Goal: Find specific page/section

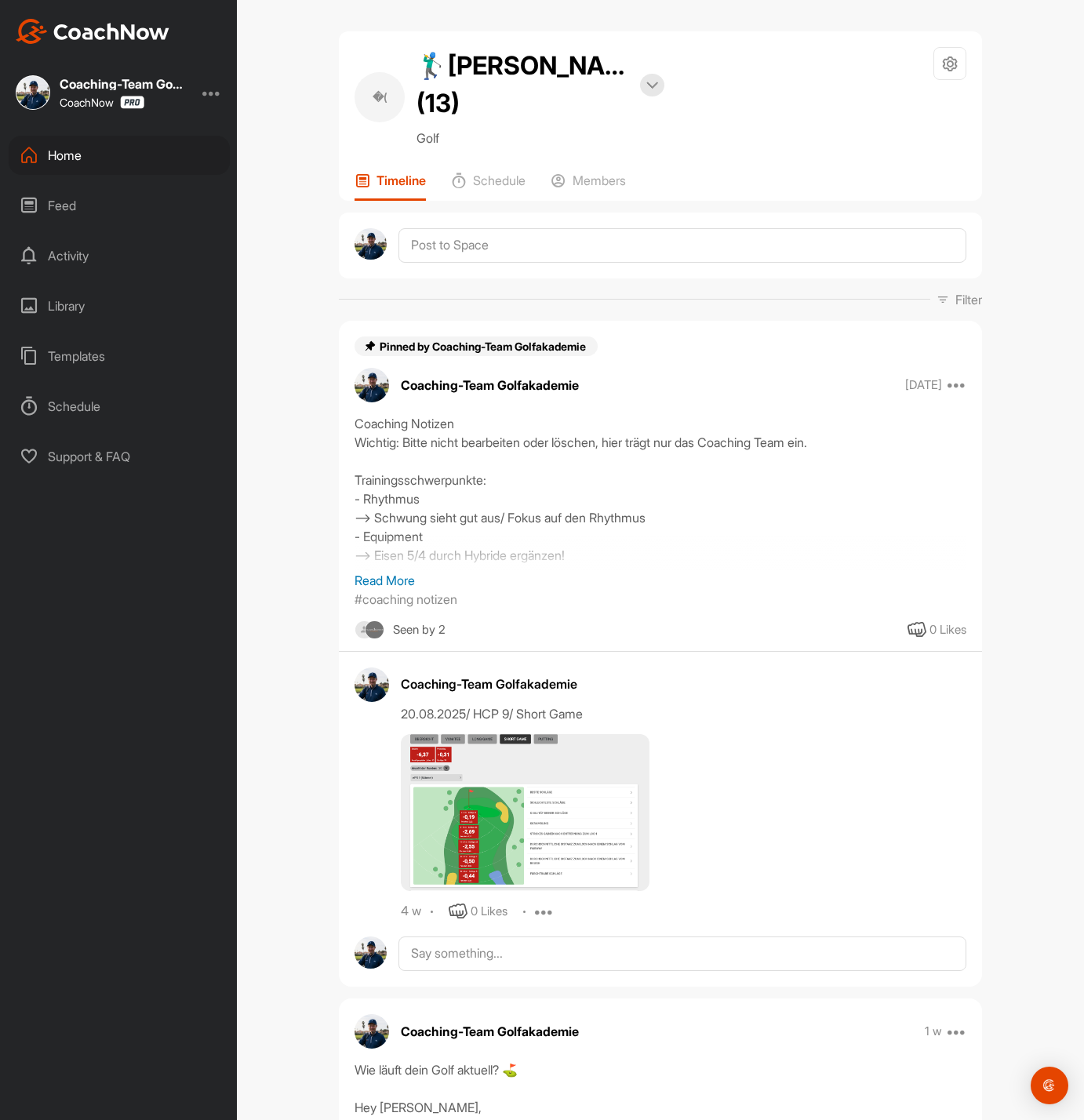
click at [97, 158] on div "Home" at bounding box center [119, 155] width 221 height 39
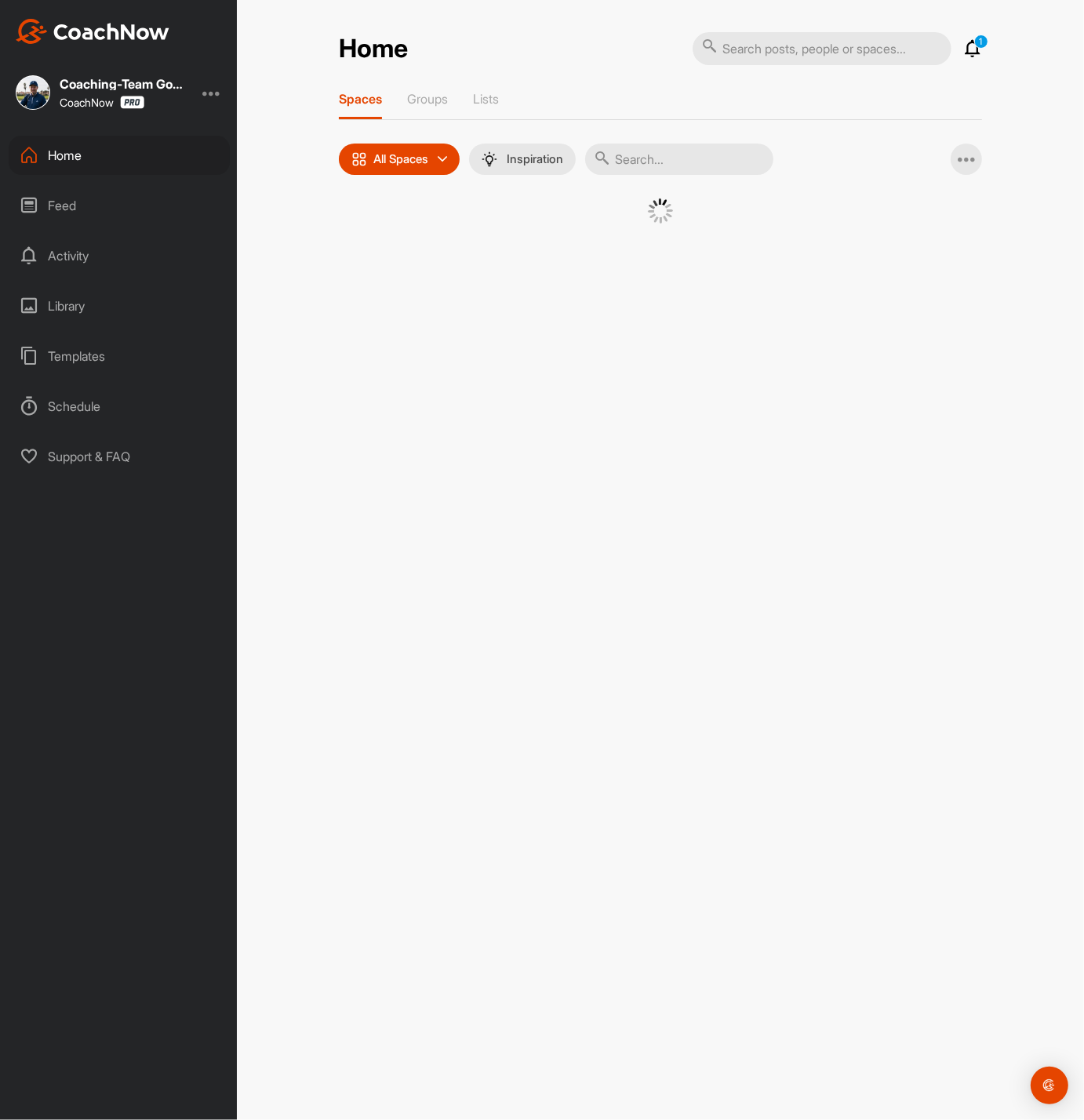
click at [660, 153] on input "text" at bounding box center [680, 158] width 188 height 31
type input "brombach"
click at [515, 263] on div "�(" at bounding box center [514, 239] width 81 height 81
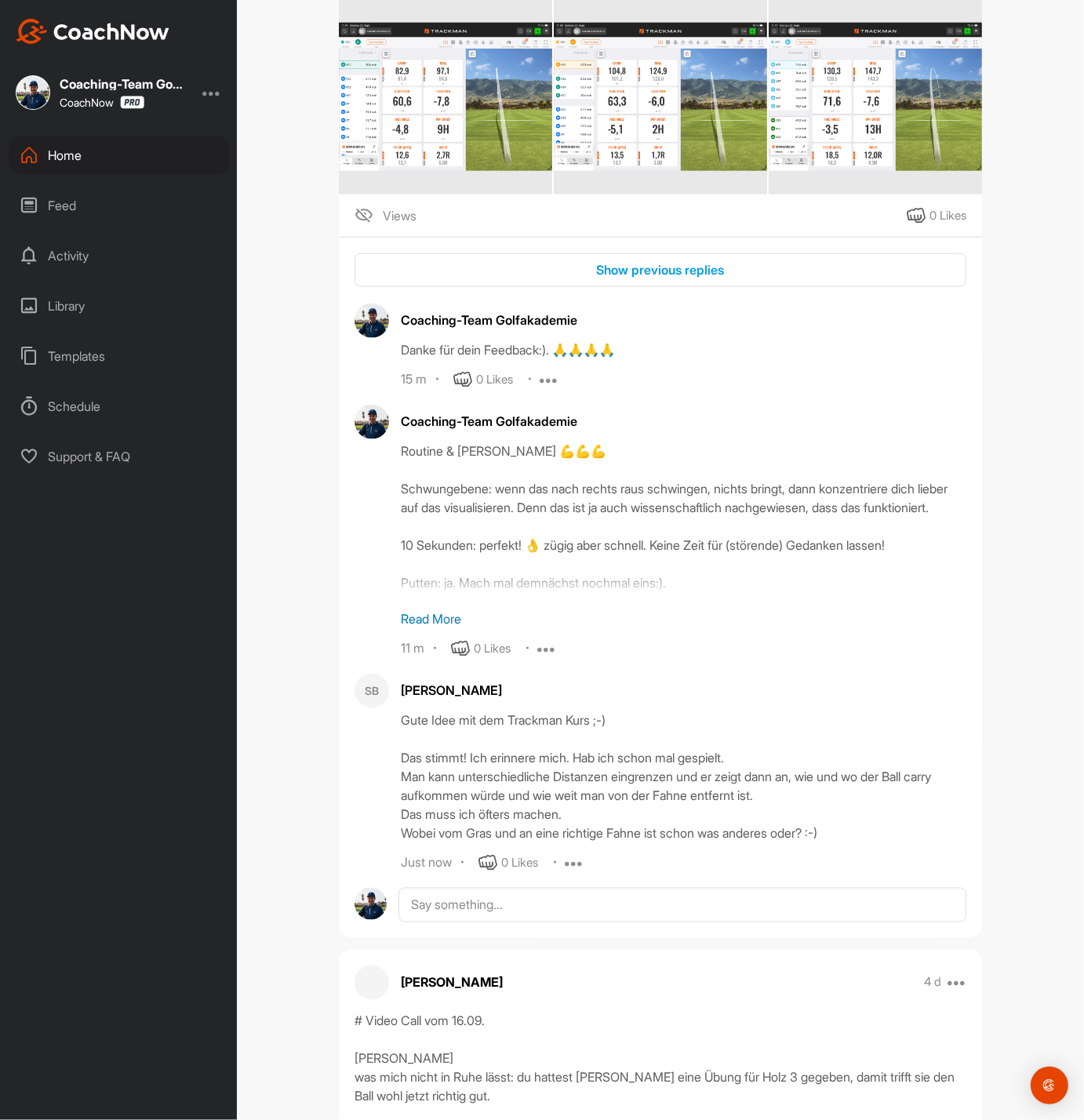
scroll to position [1517, 0]
click at [686, 264] on div "Show previous replies" at bounding box center [660, 270] width 586 height 19
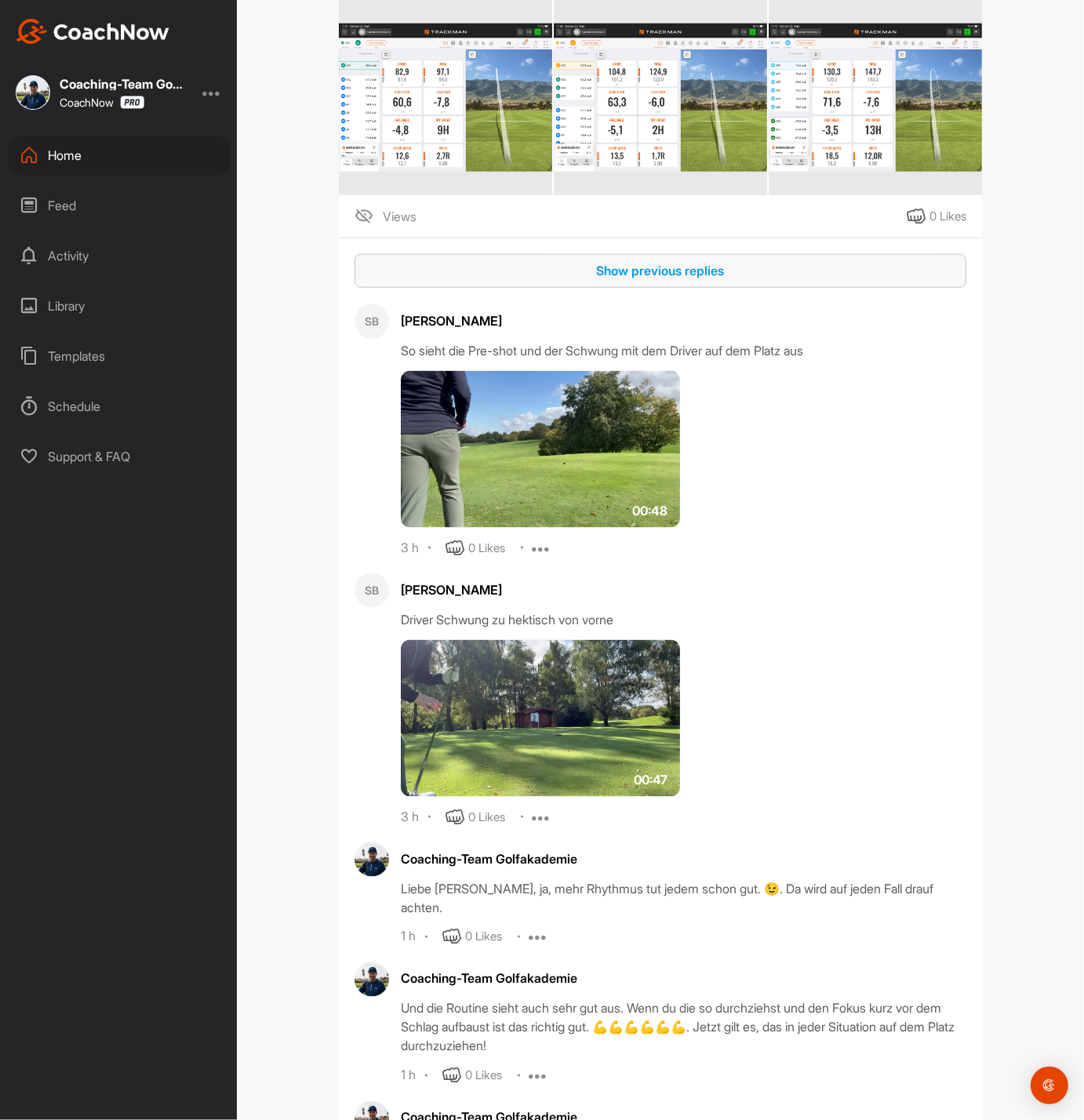
click at [652, 285] on button "Show previous replies" at bounding box center [660, 271] width 612 height 34
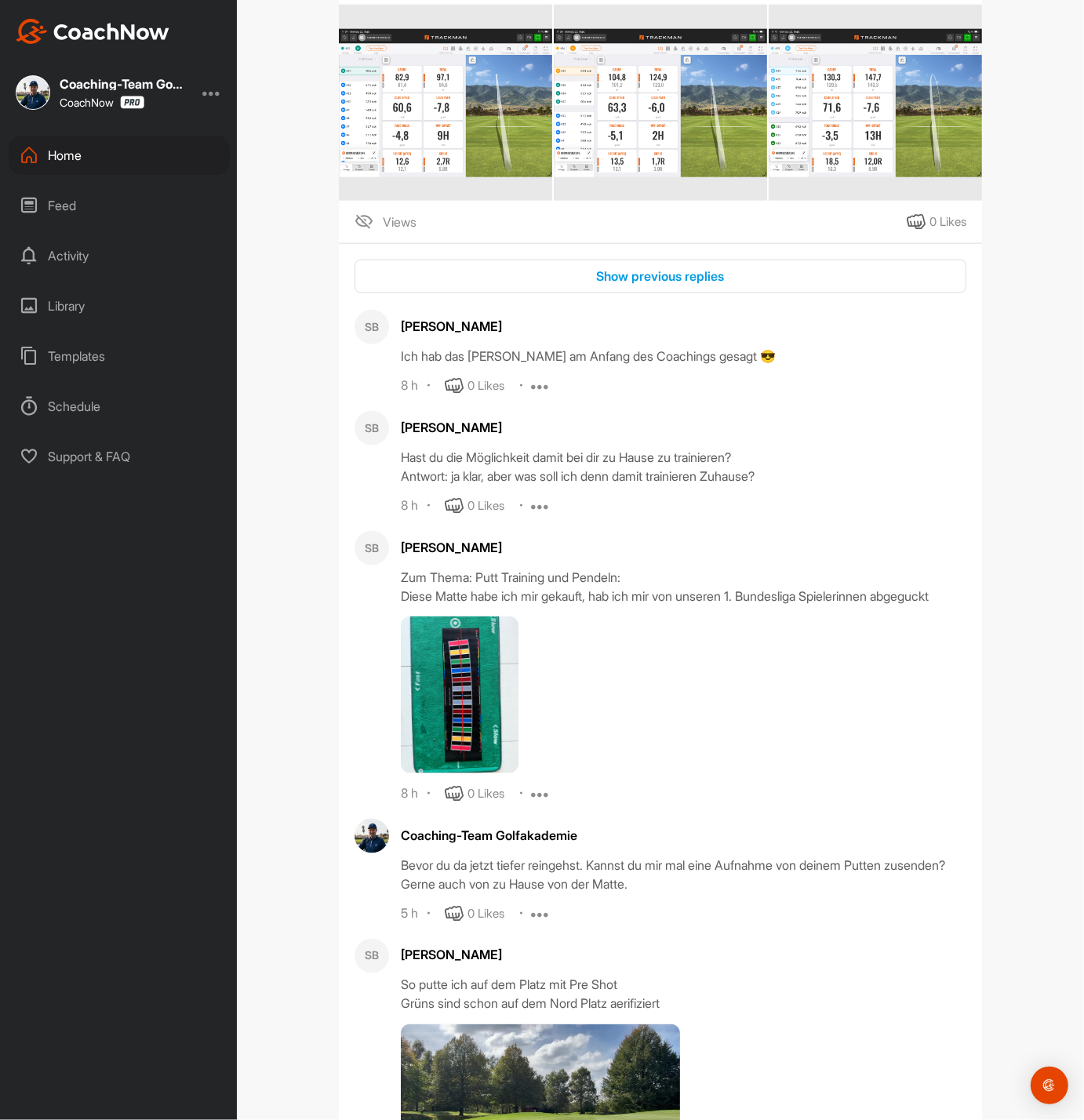
scroll to position [1509, 0]
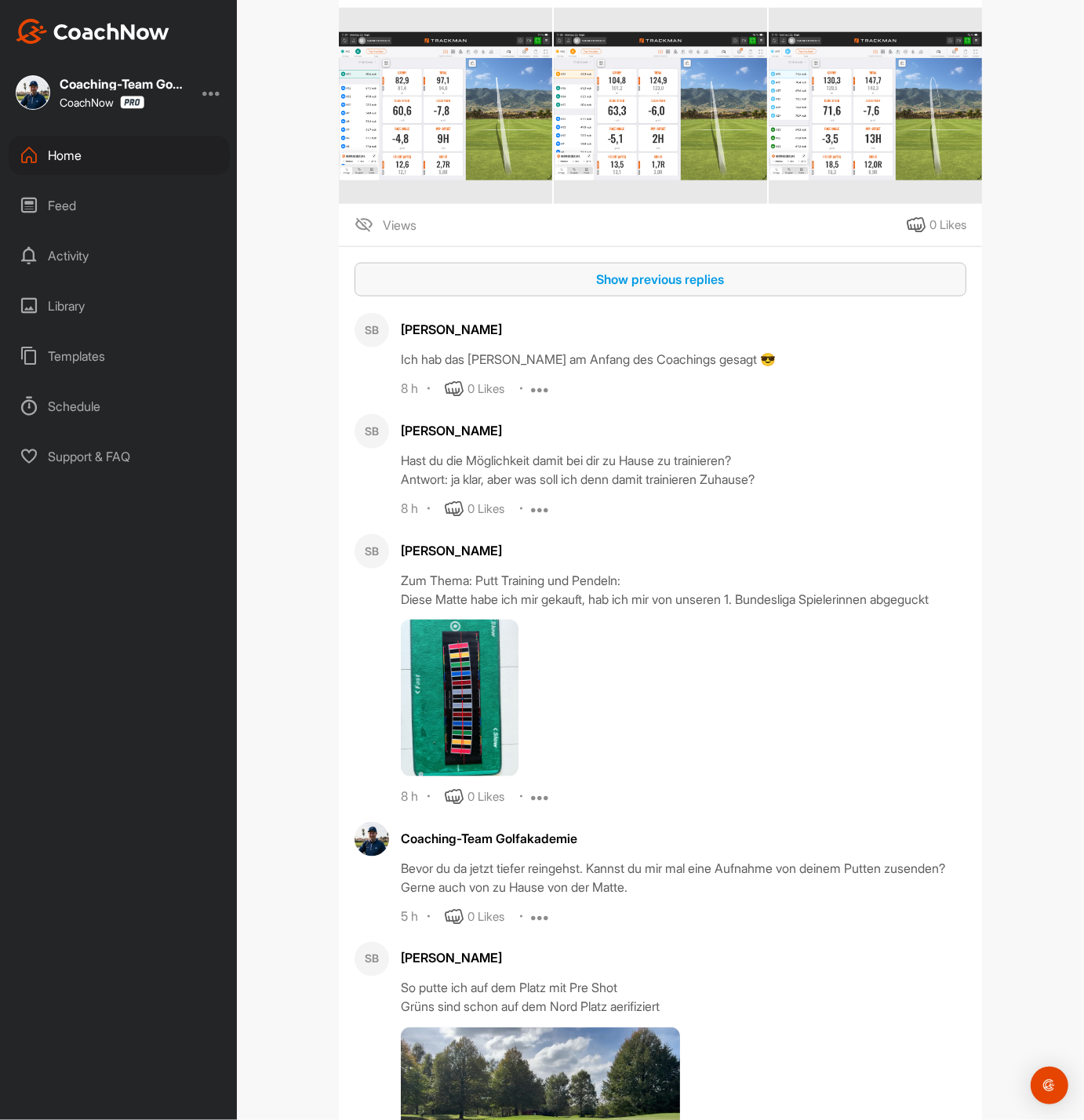
click at [673, 286] on div "Show previous replies" at bounding box center [660, 279] width 586 height 19
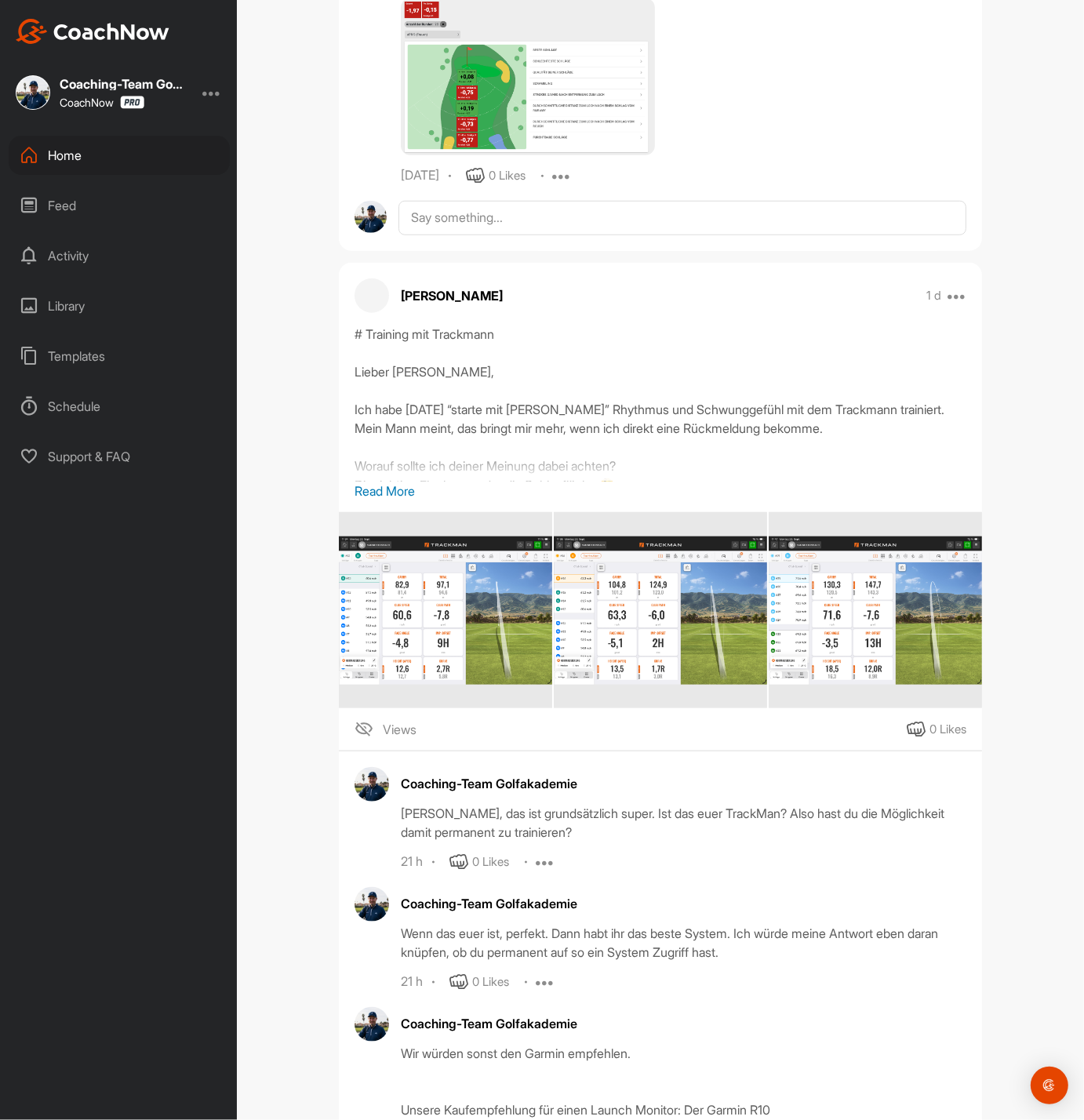
scroll to position [0, 0]
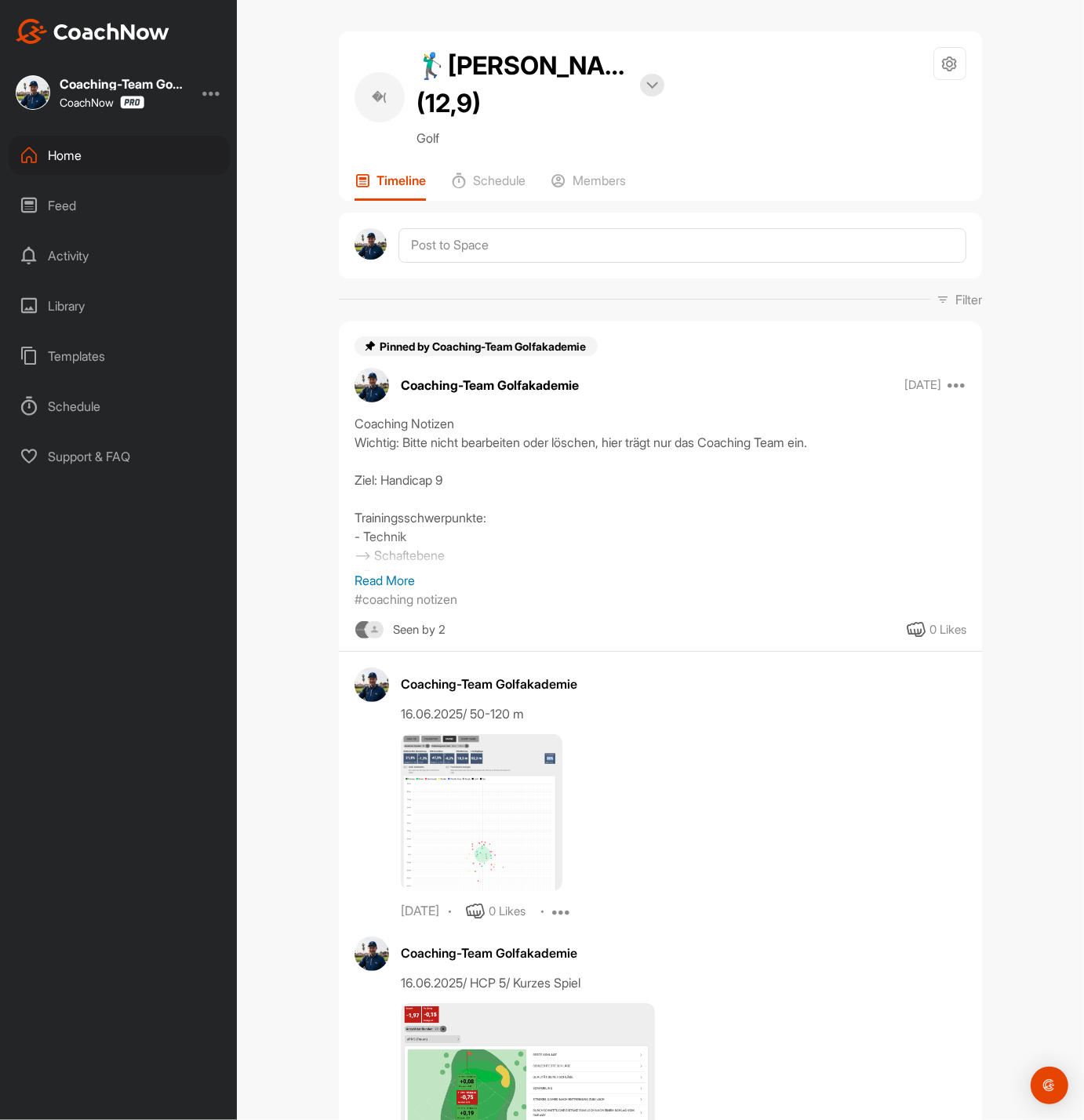
click at [370, 579] on p "Read More" at bounding box center [660, 580] width 612 height 19
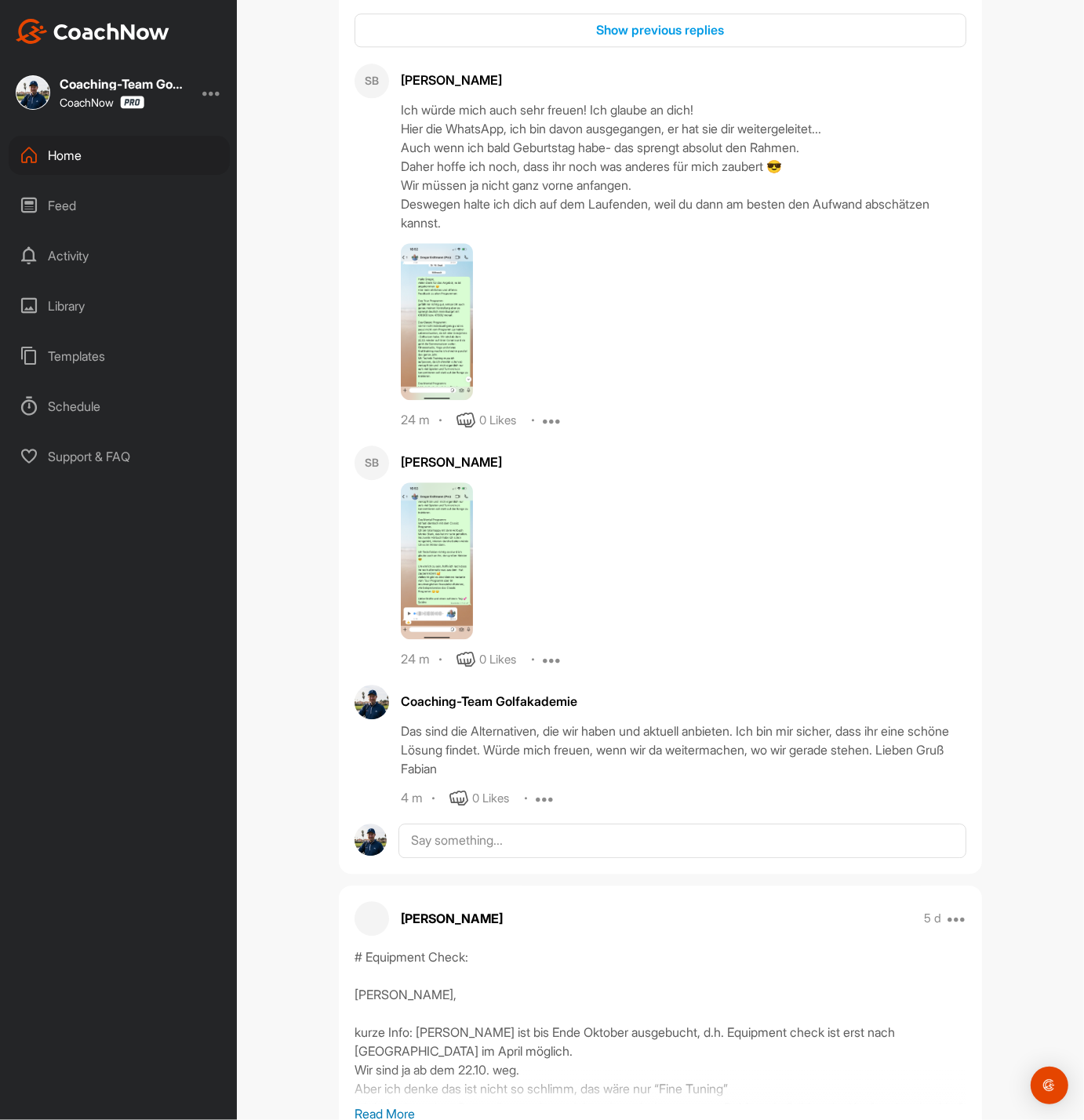
scroll to position [8096, 0]
click at [459, 399] on img at bounding box center [436, 320] width 72 height 157
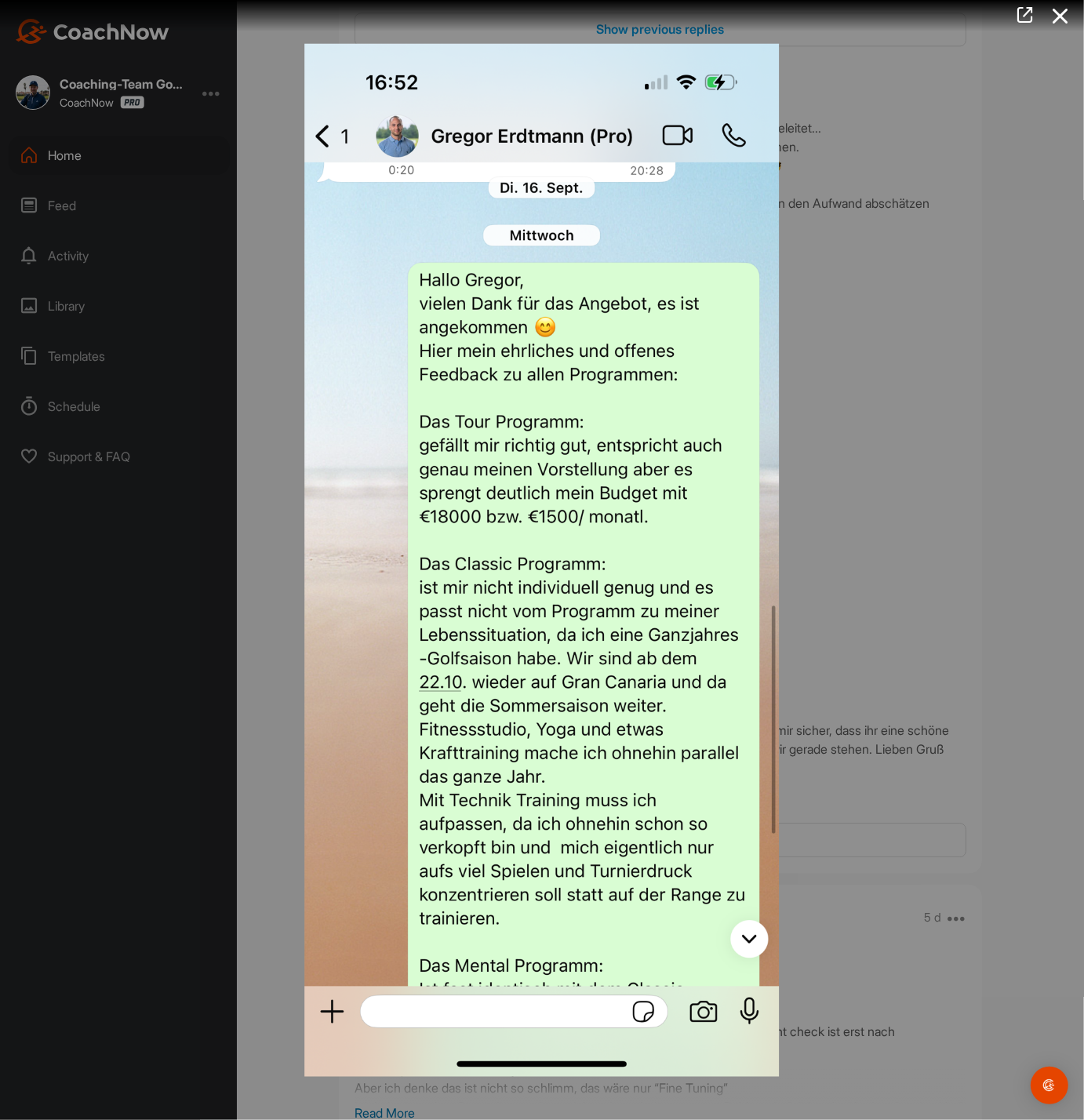
click at [756, 555] on img at bounding box center [542, 560] width 506 height 1064
click at [825, 567] on div at bounding box center [542, 560] width 1084 height 1120
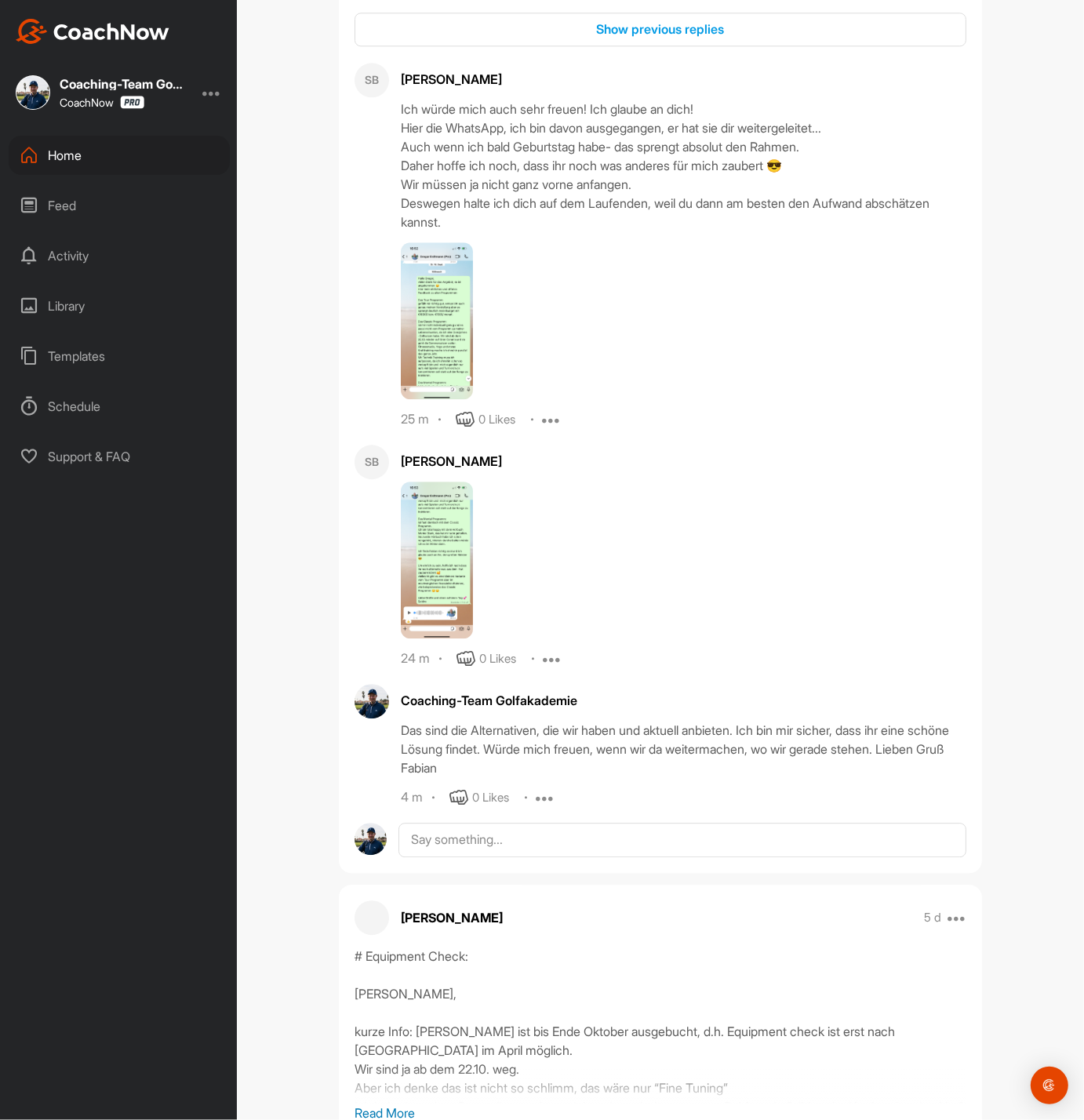
click at [457, 626] on img at bounding box center [436, 559] width 72 height 157
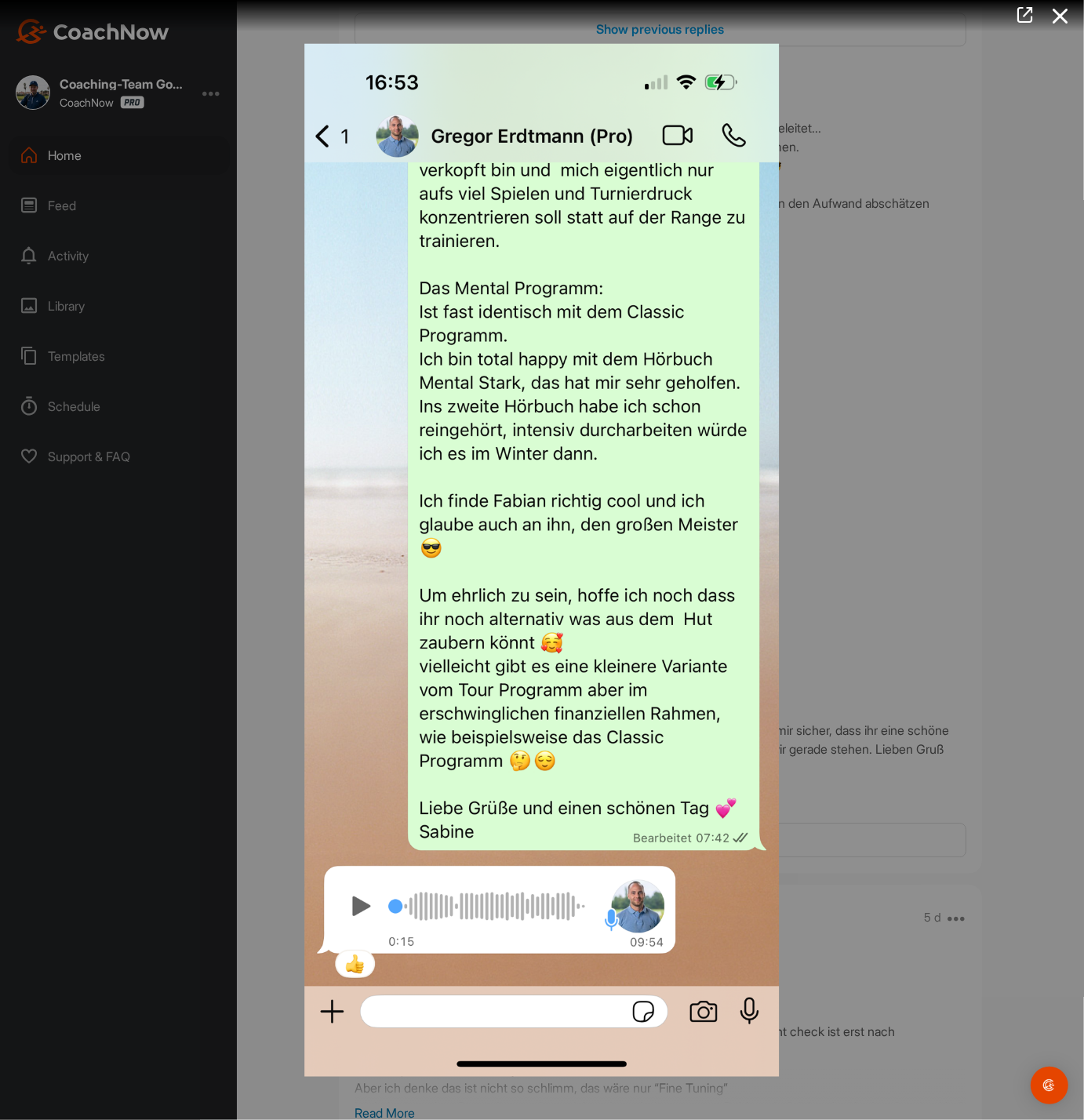
click at [848, 600] on div at bounding box center [542, 560] width 1084 height 1120
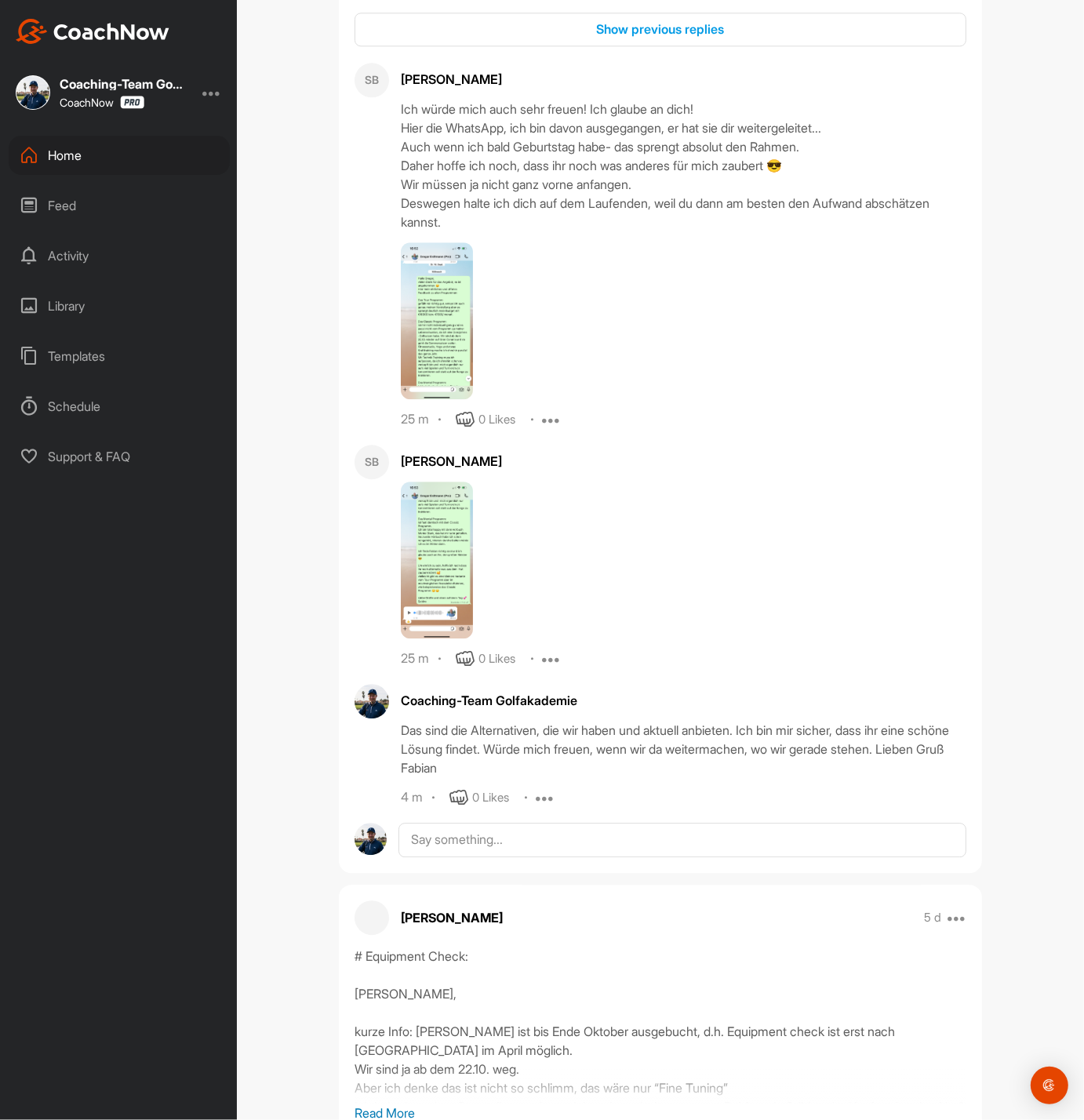
click at [470, 388] on img at bounding box center [436, 320] width 72 height 157
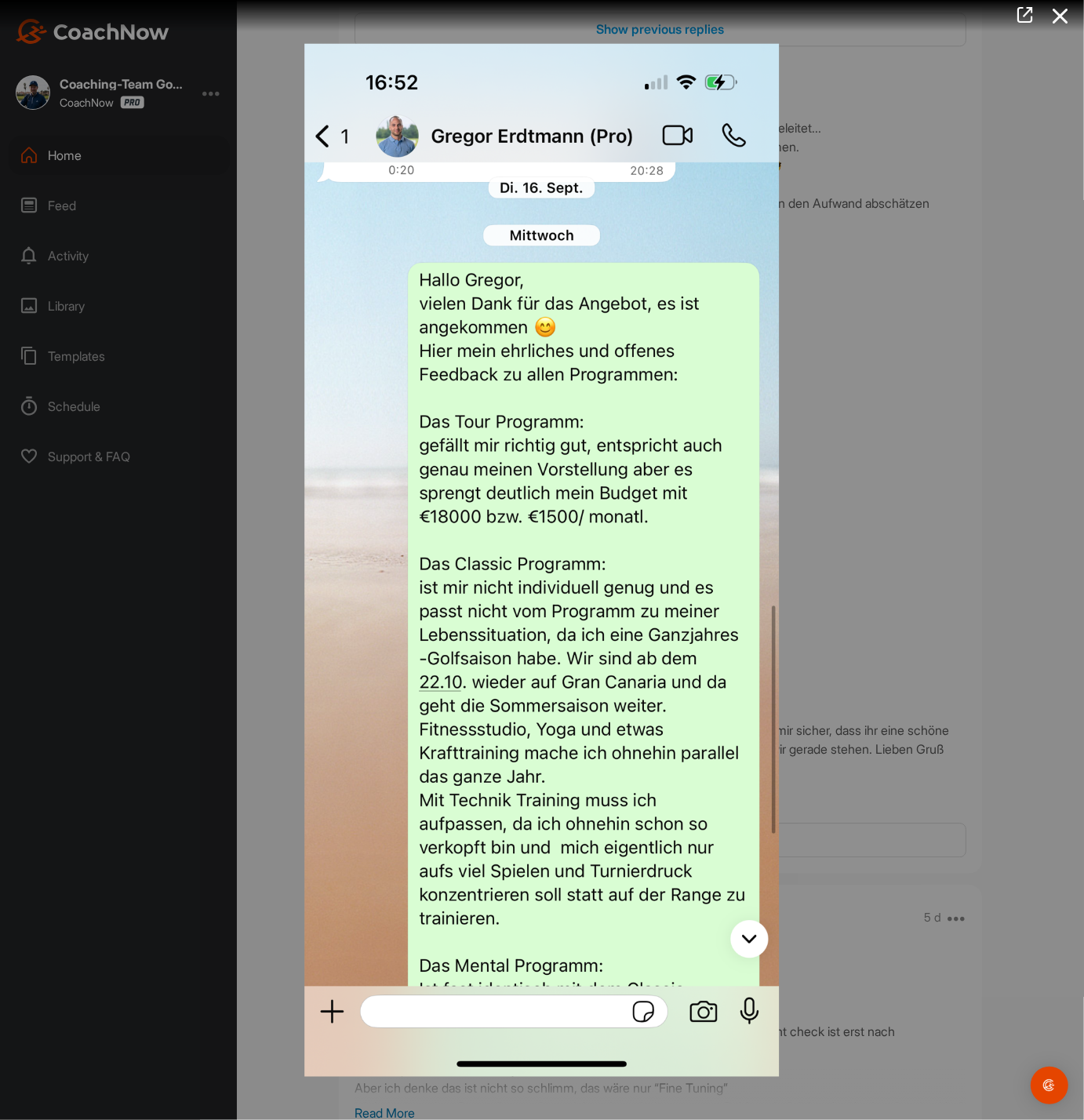
click at [1009, 590] on div at bounding box center [542, 560] width 1084 height 1120
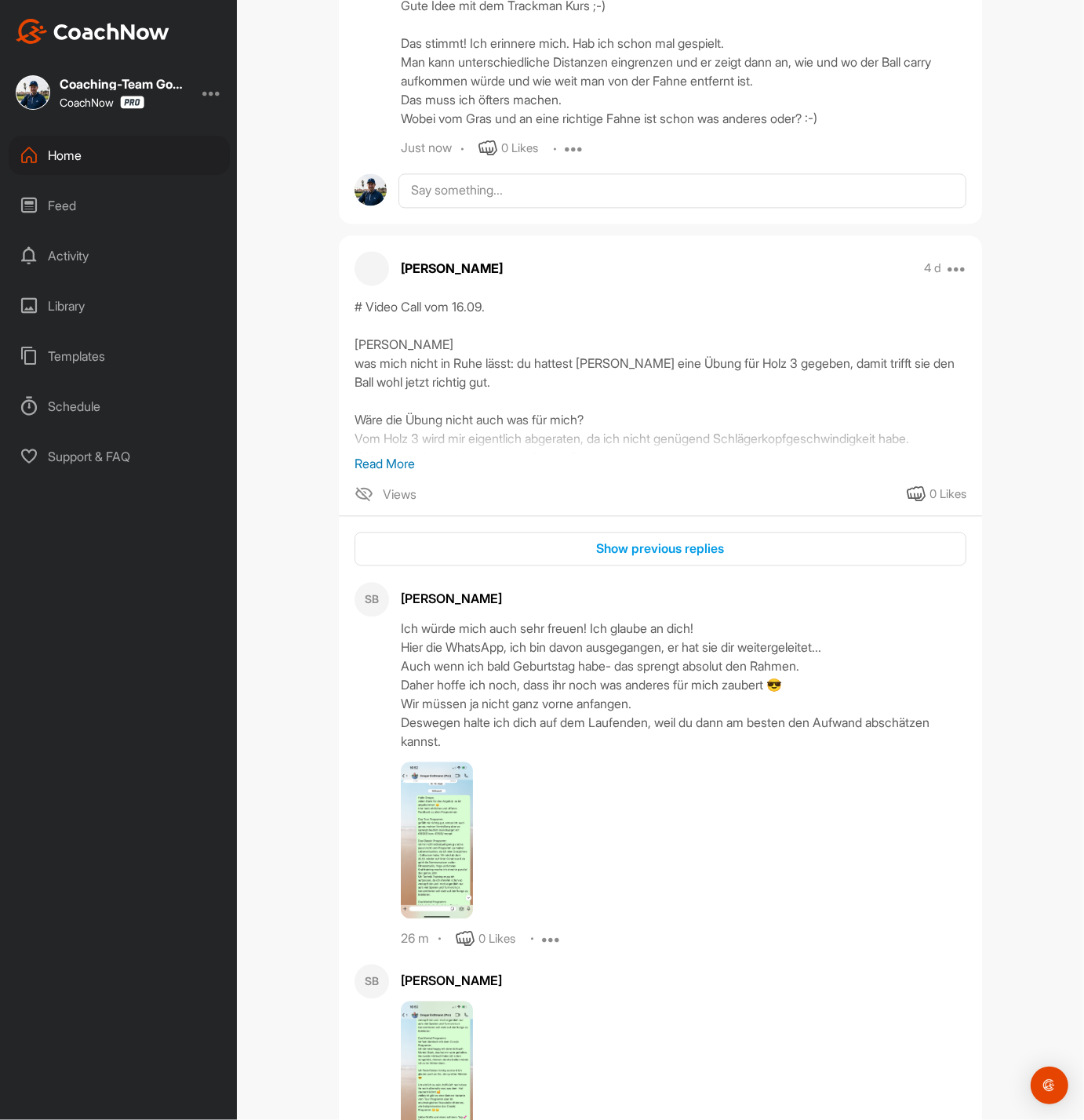
scroll to position [7575, 0]
